Goal: Information Seeking & Learning: Learn about a topic

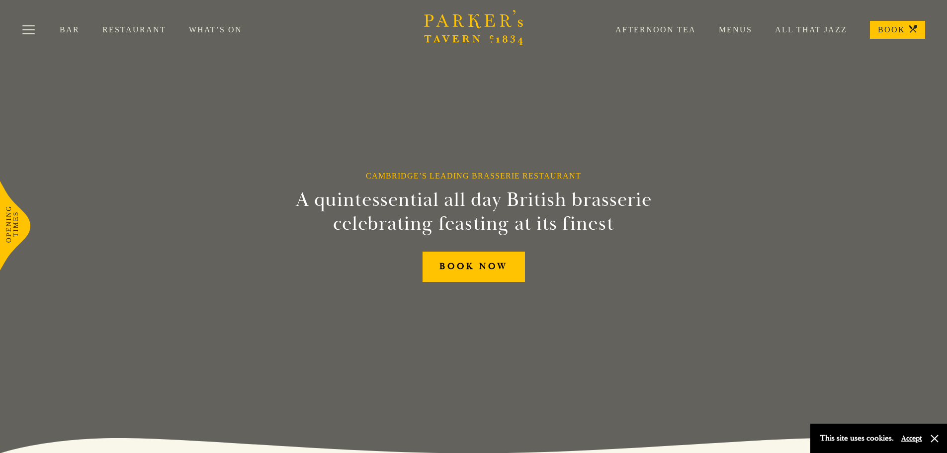
click at [125, 31] on link "Restaurant" at bounding box center [145, 30] width 86 height 10
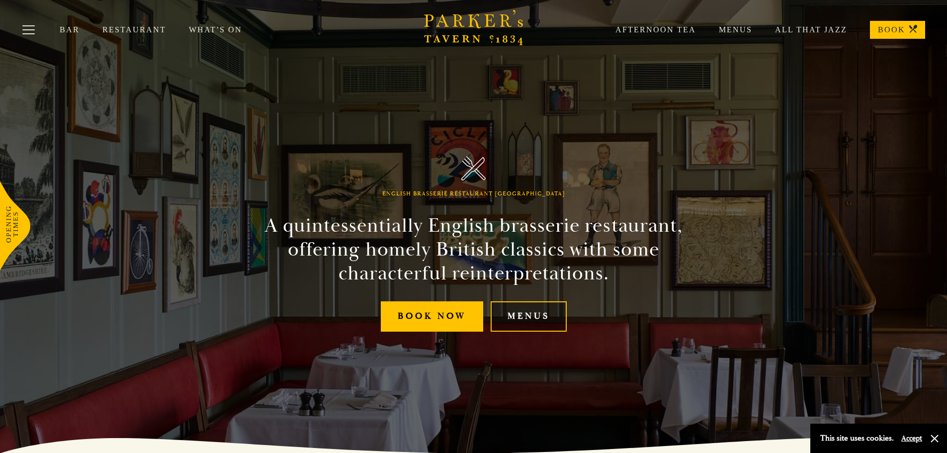
click at [525, 320] on link "Menus" at bounding box center [529, 316] width 76 height 30
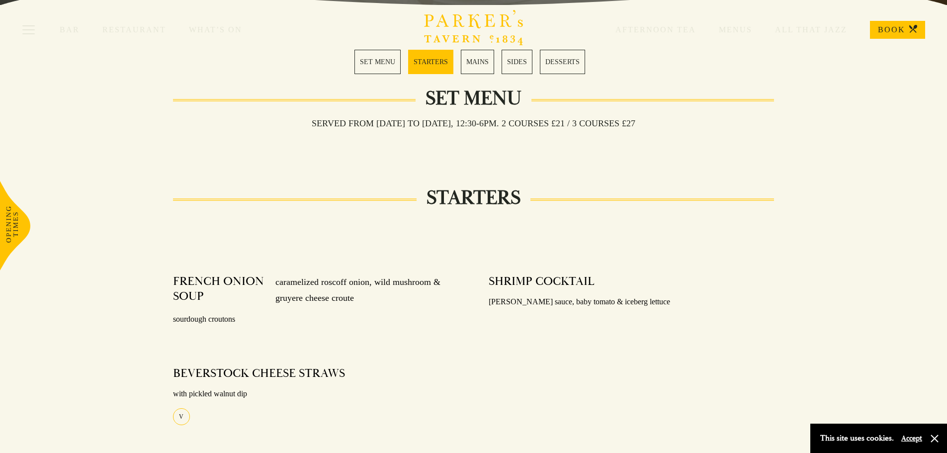
scroll to position [298, 0]
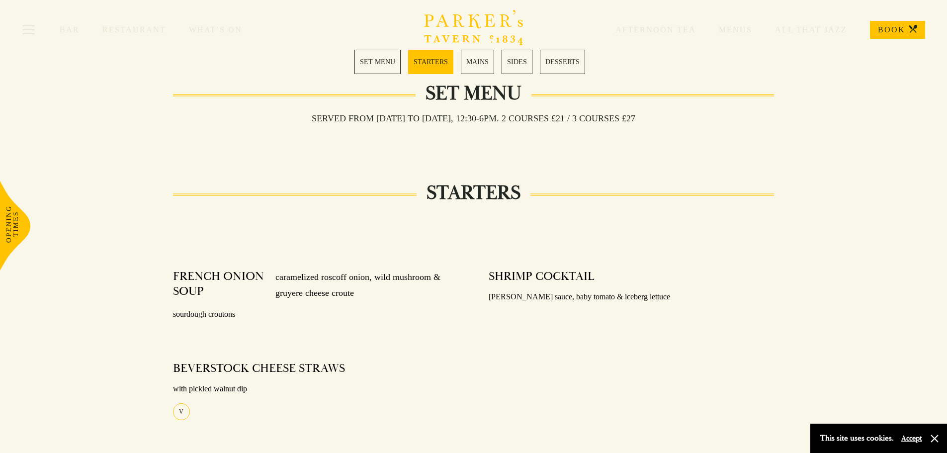
click at [476, 66] on link "MAINS" at bounding box center [477, 62] width 33 height 24
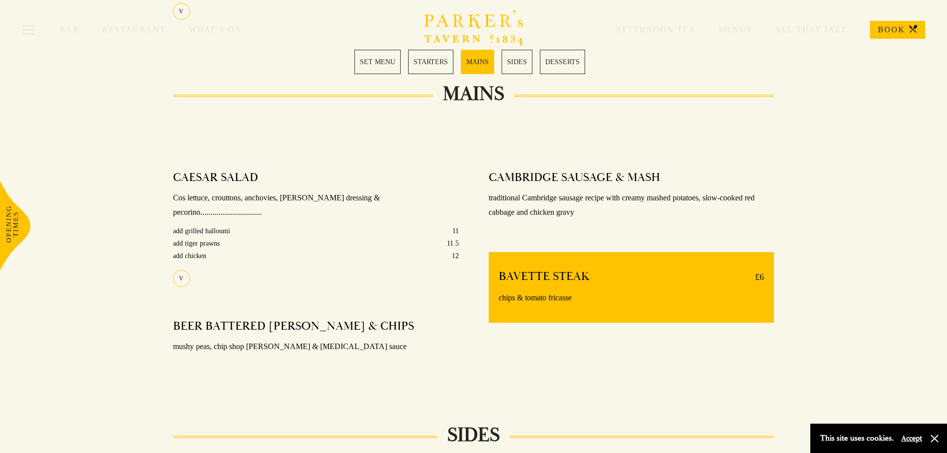
scroll to position [693, 0]
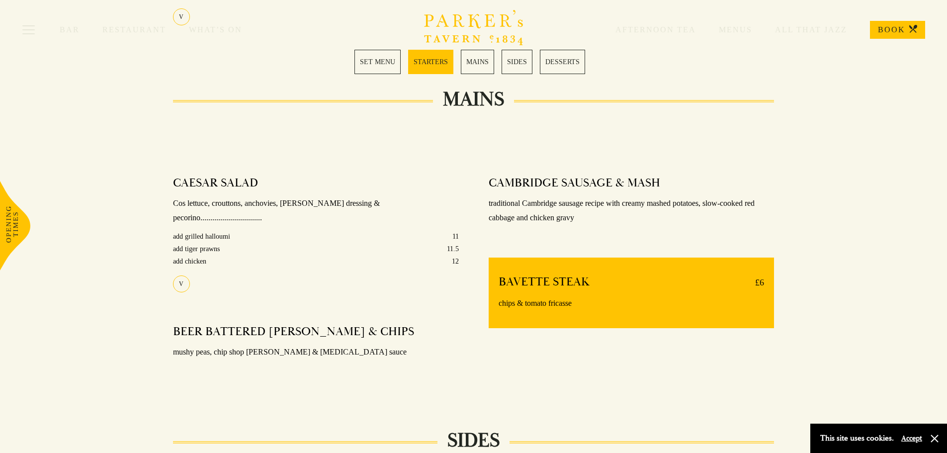
click at [472, 59] on div "Bar Restaurant What’s On Afternoon Tea Menus All That Jazz BOOK" at bounding box center [473, 30] width 947 height 60
click at [475, 69] on link "MAINS" at bounding box center [477, 62] width 33 height 24
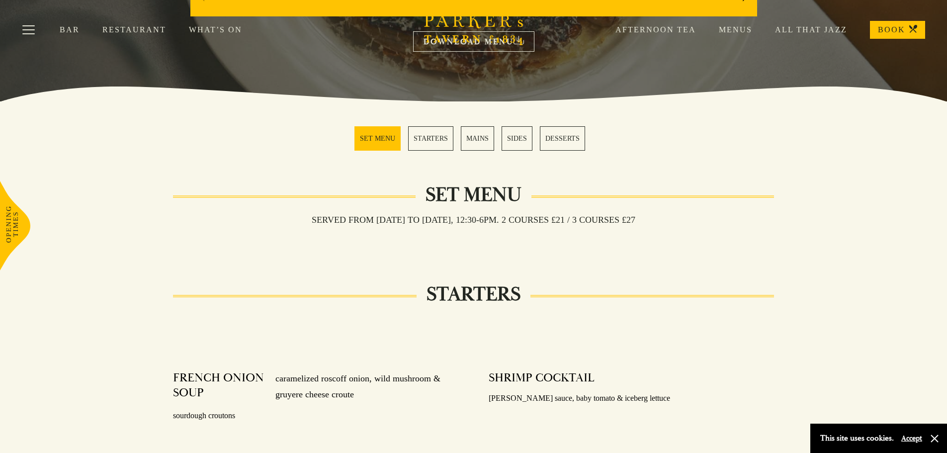
scroll to position [196, 0]
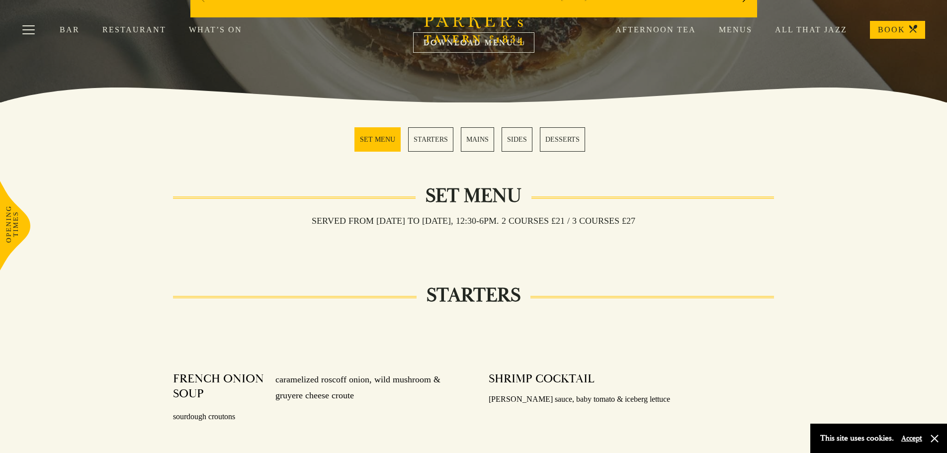
click at [483, 140] on link "MAINS" at bounding box center [477, 139] width 33 height 24
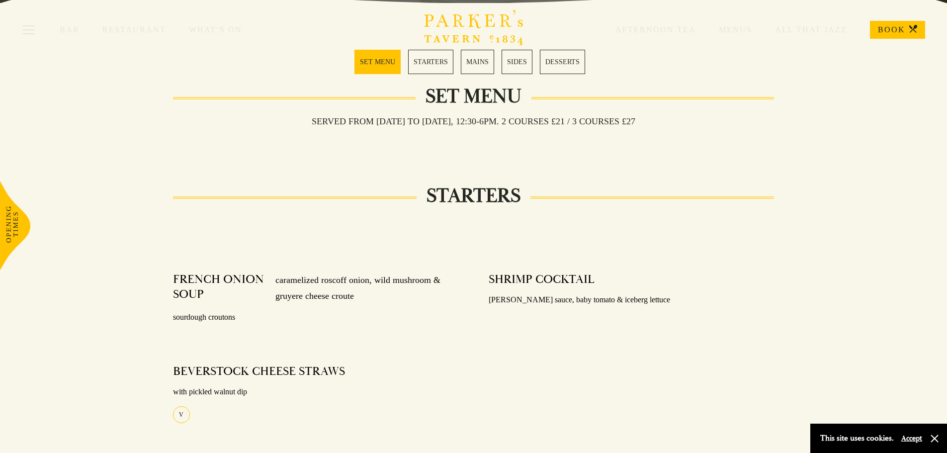
scroll to position [0, 0]
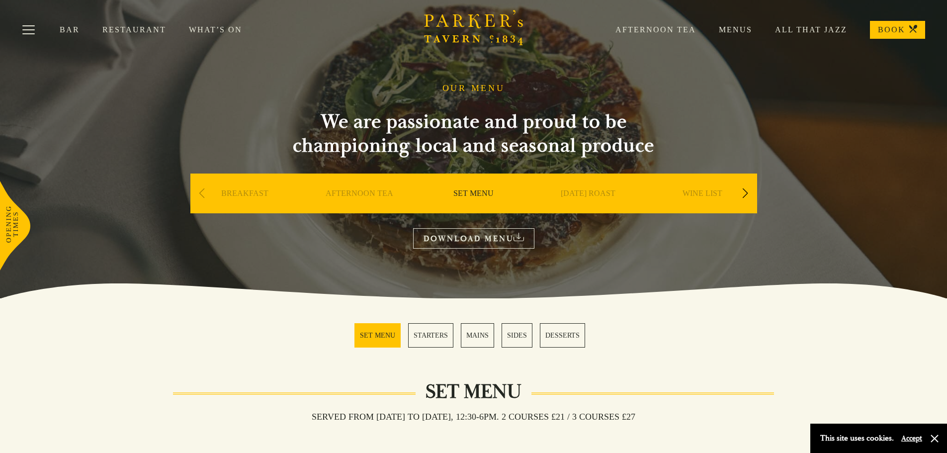
click at [196, 199] on div "Previous slide" at bounding box center [201, 193] width 13 height 22
click at [741, 192] on div "Next slide" at bounding box center [745, 193] width 13 height 22
click at [585, 197] on link "A LA CARTE" at bounding box center [588, 208] width 46 height 40
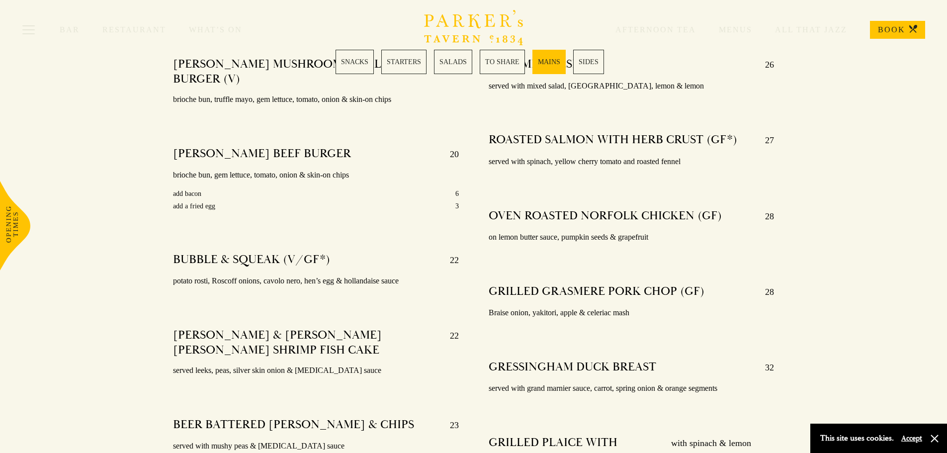
scroll to position [1889, 0]
